Goal: Communication & Community: Answer question/provide support

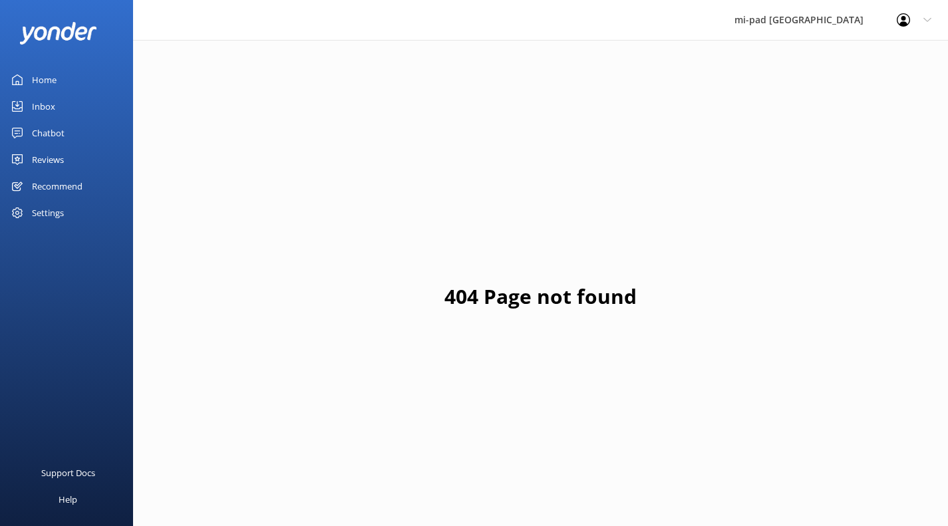
click at [43, 103] on div "Inbox" at bounding box center [43, 106] width 23 height 27
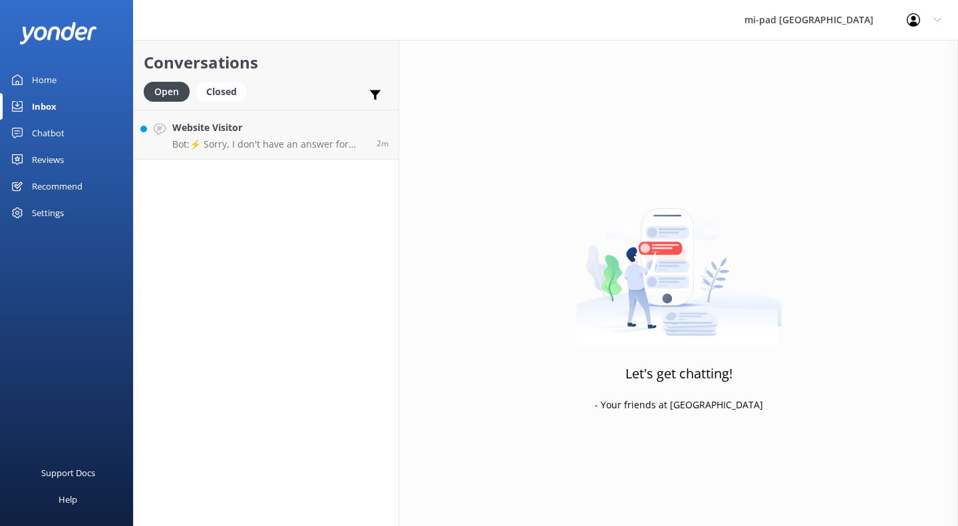
click at [238, 132] on h4 "Website Visitor" at bounding box center [269, 127] width 194 height 15
